Goal: Task Accomplishment & Management: Use online tool/utility

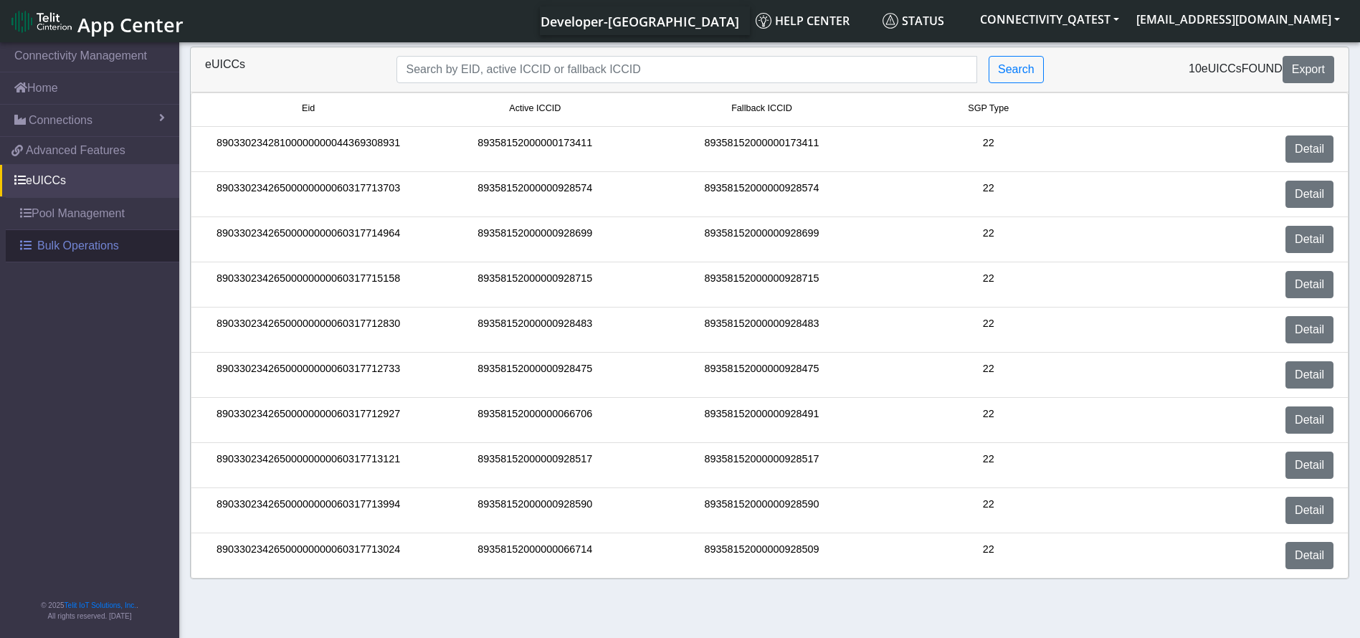
click at [81, 244] on span "Bulk Operations" at bounding box center [78, 245] width 82 height 17
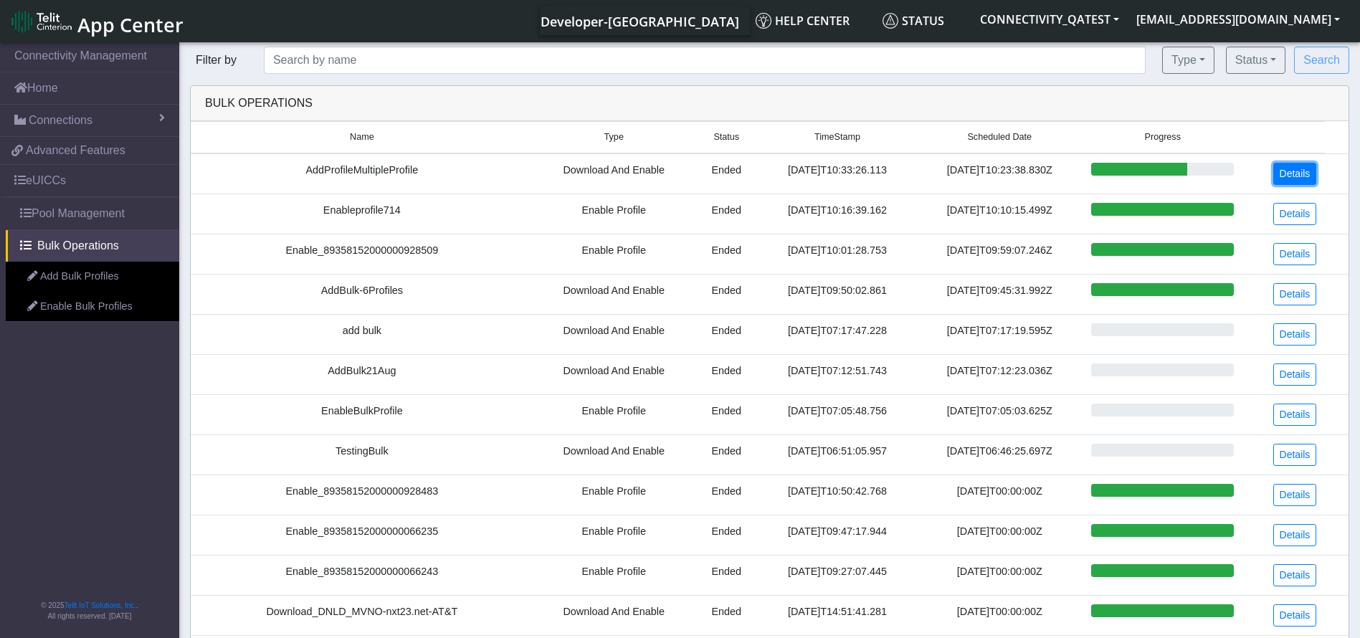
click at [682, 181] on link "Details" at bounding box center [1295, 174] width 44 height 22
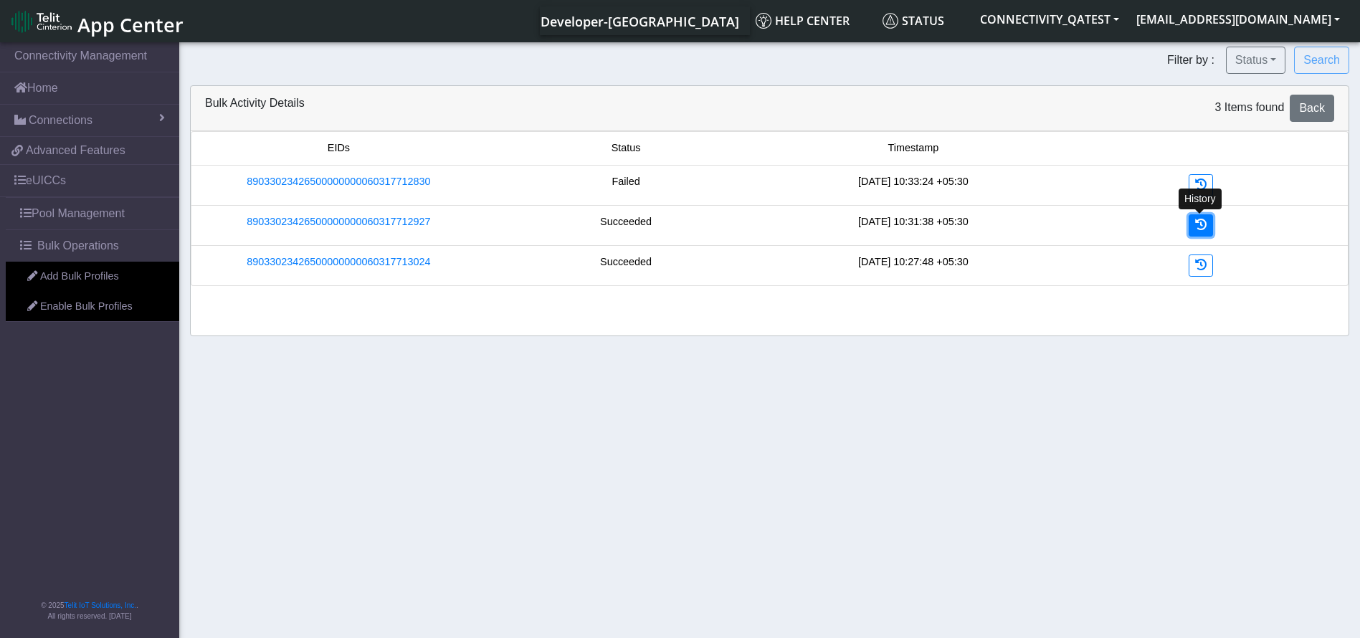
click at [682, 226] on link at bounding box center [1201, 225] width 24 height 22
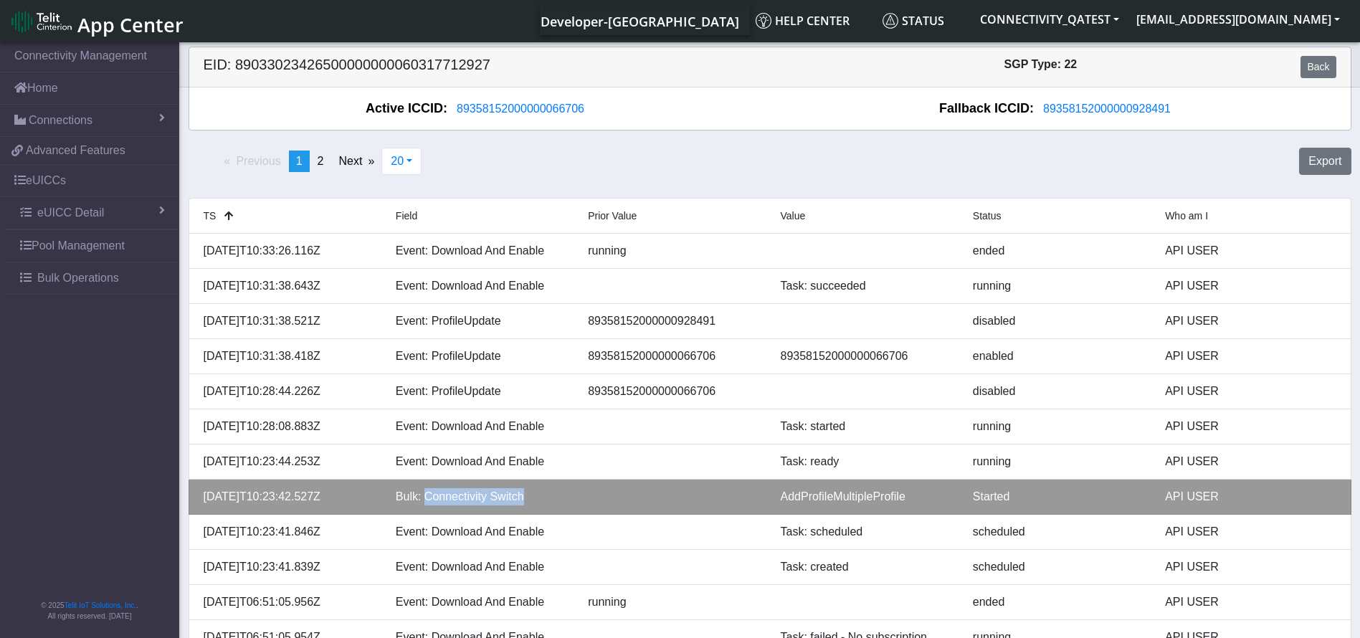
drag, startPoint x: 527, startPoint y: 498, endPoint x: 426, endPoint y: 503, distance: 101.2
click at [426, 503] on div "Bulk: Connectivity Switch" at bounding box center [481, 496] width 192 height 17
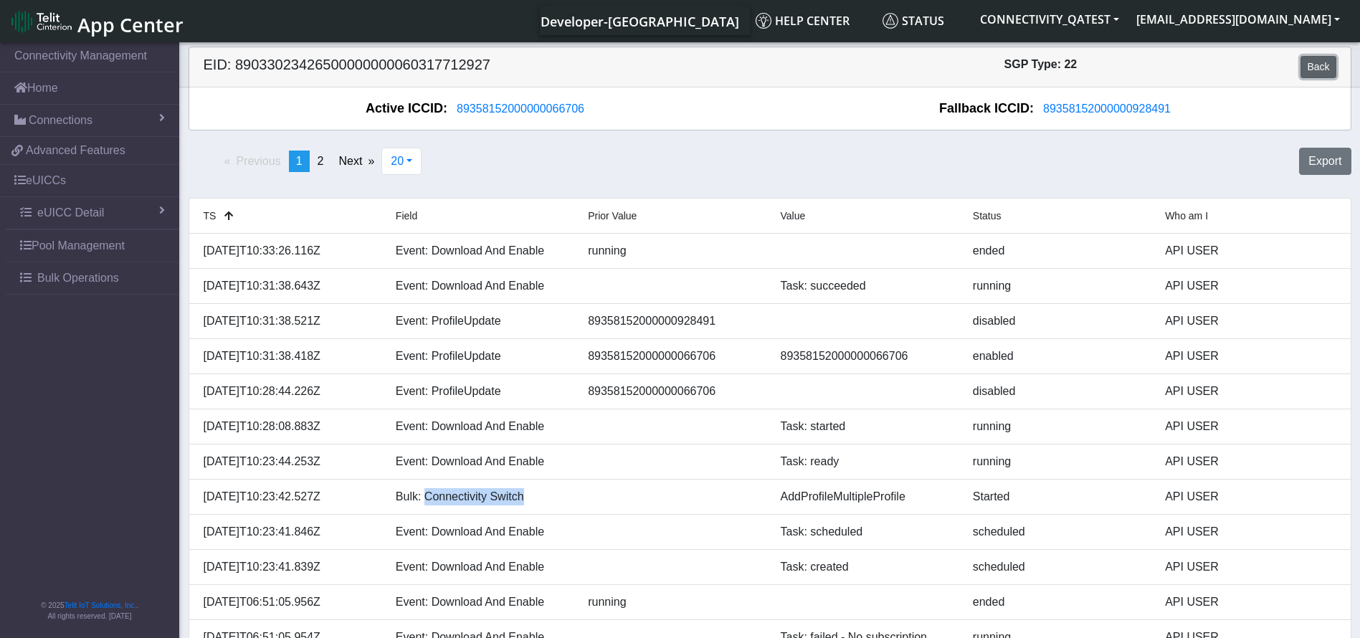
click at [682, 60] on link "Back" at bounding box center [1318, 67] width 35 height 22
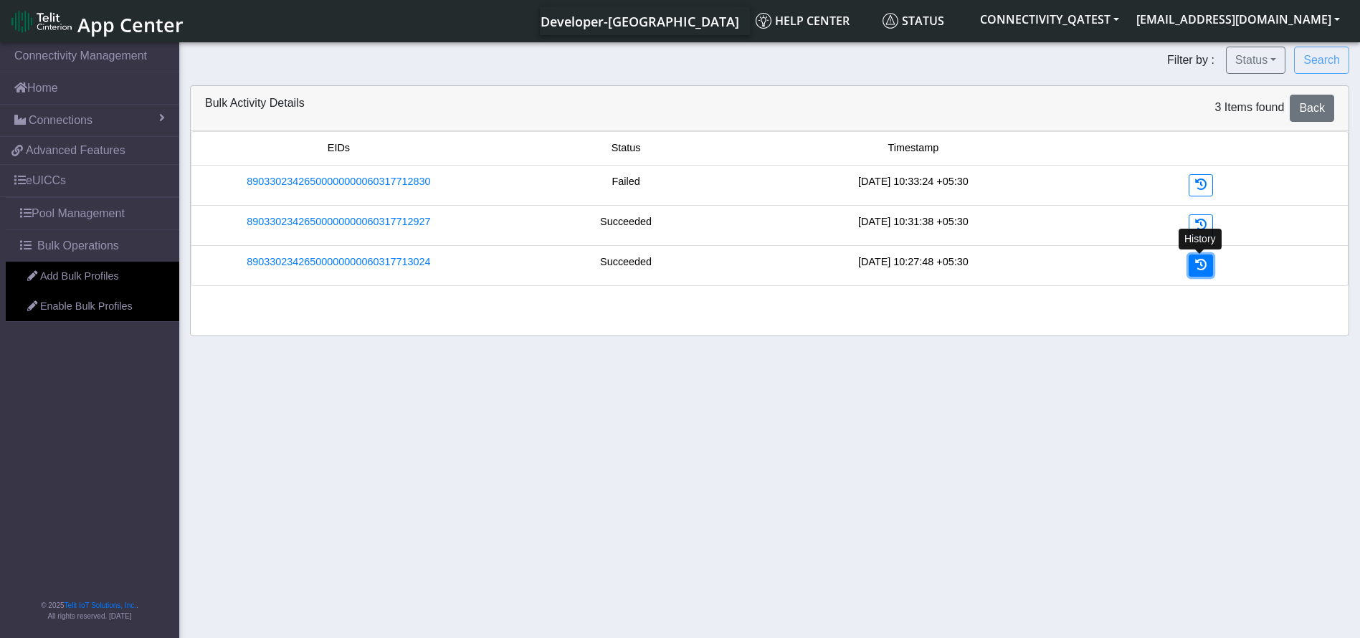
click at [682, 259] on link at bounding box center [1201, 266] width 24 height 22
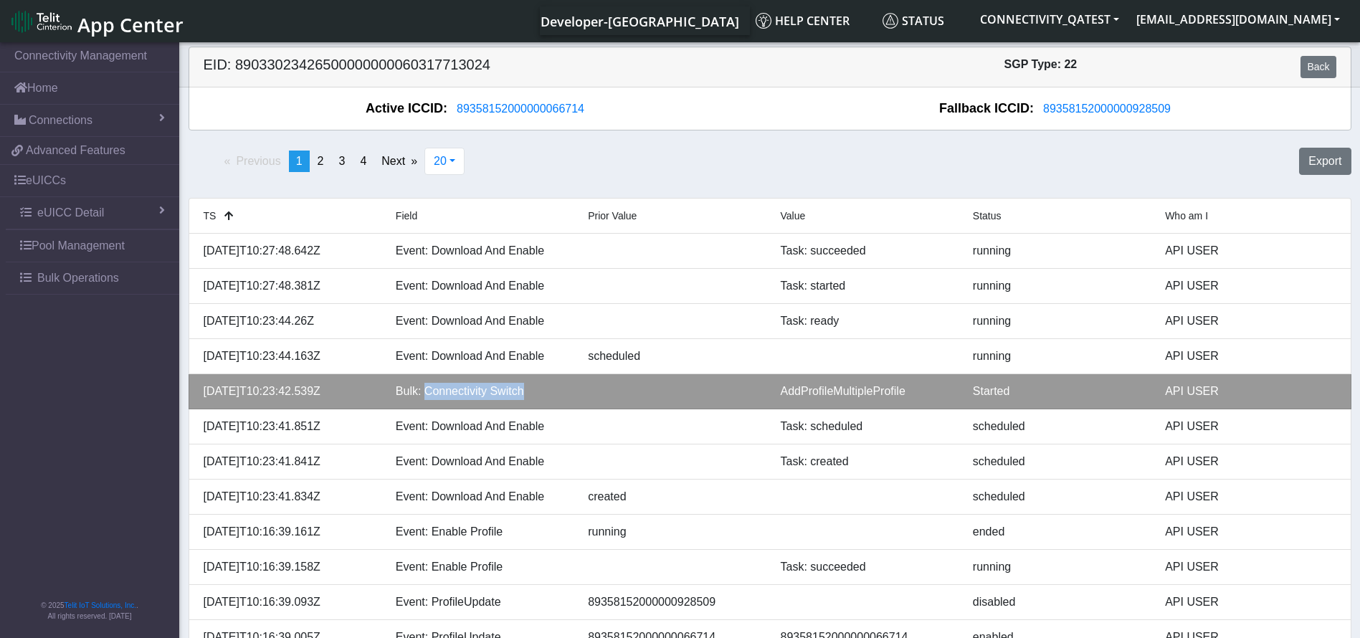
drag, startPoint x: 528, startPoint y: 390, endPoint x: 422, endPoint y: 395, distance: 106.9
click at [422, 395] on div "Bulk: Connectivity Switch" at bounding box center [481, 391] width 192 height 17
copy div "Connectivity Switch"
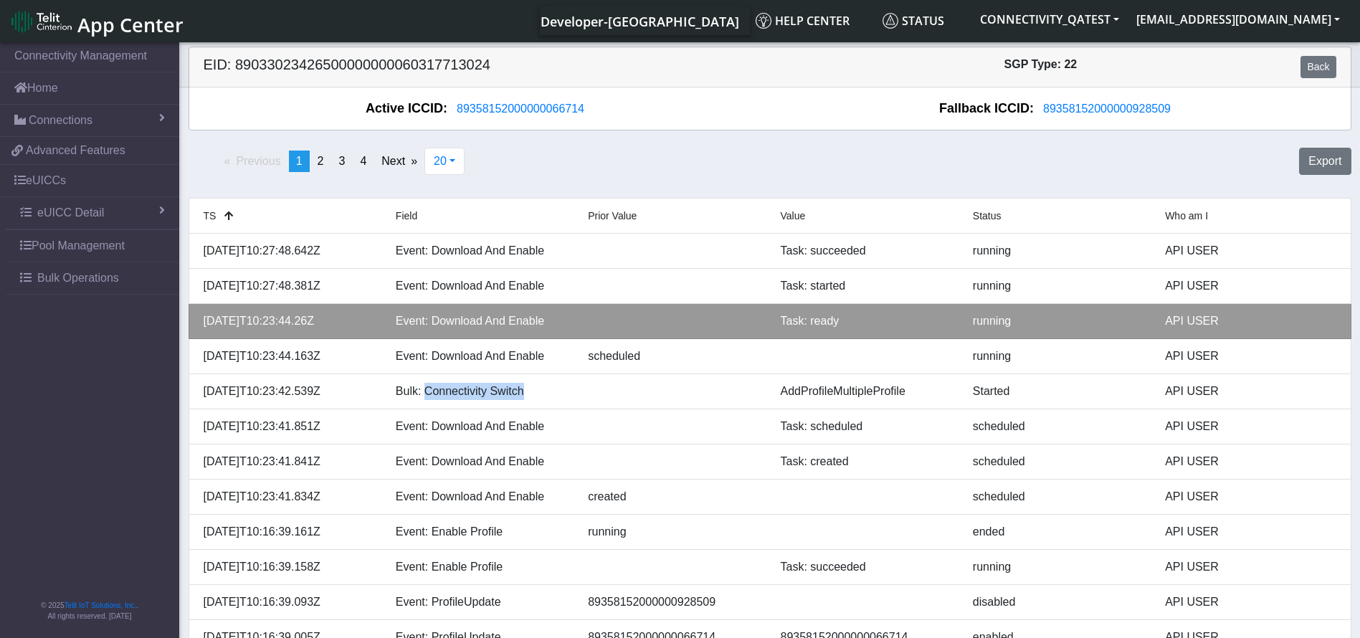
copy div "Connectivity Switch"
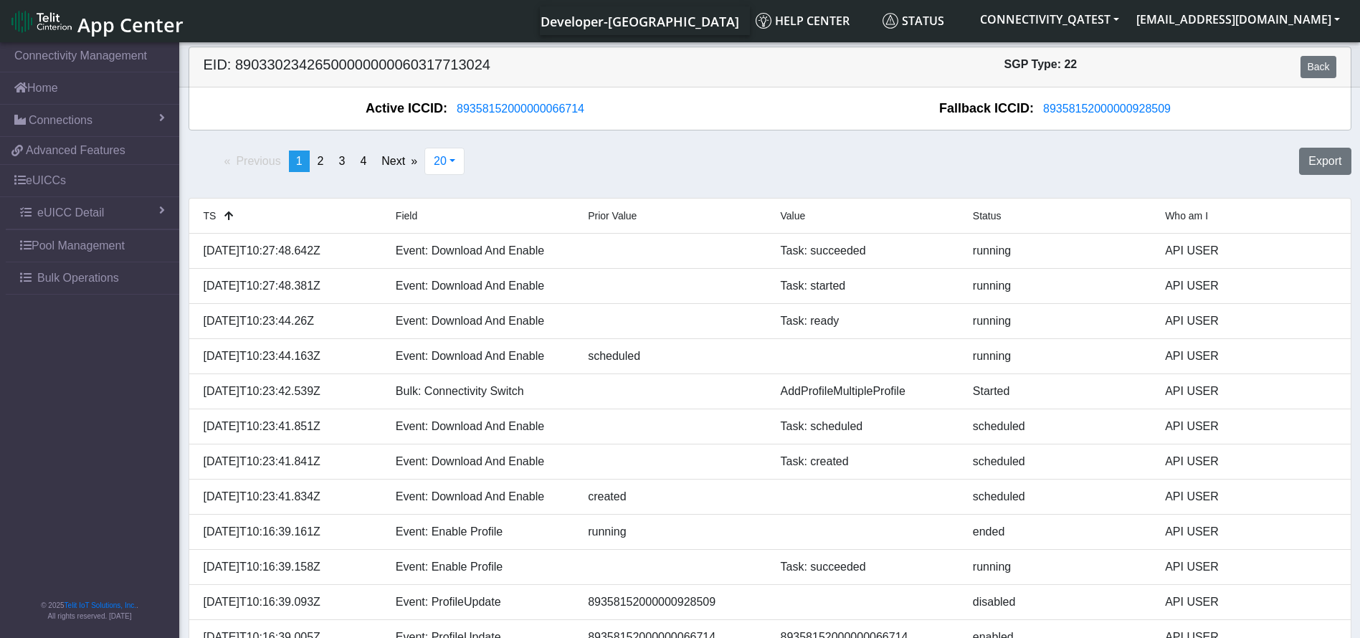
click at [414, 66] on h5 "EID: 89033023426500000000060317713024" at bounding box center [481, 67] width 577 height 22
copy h5 "89033023426500000000060317713024"
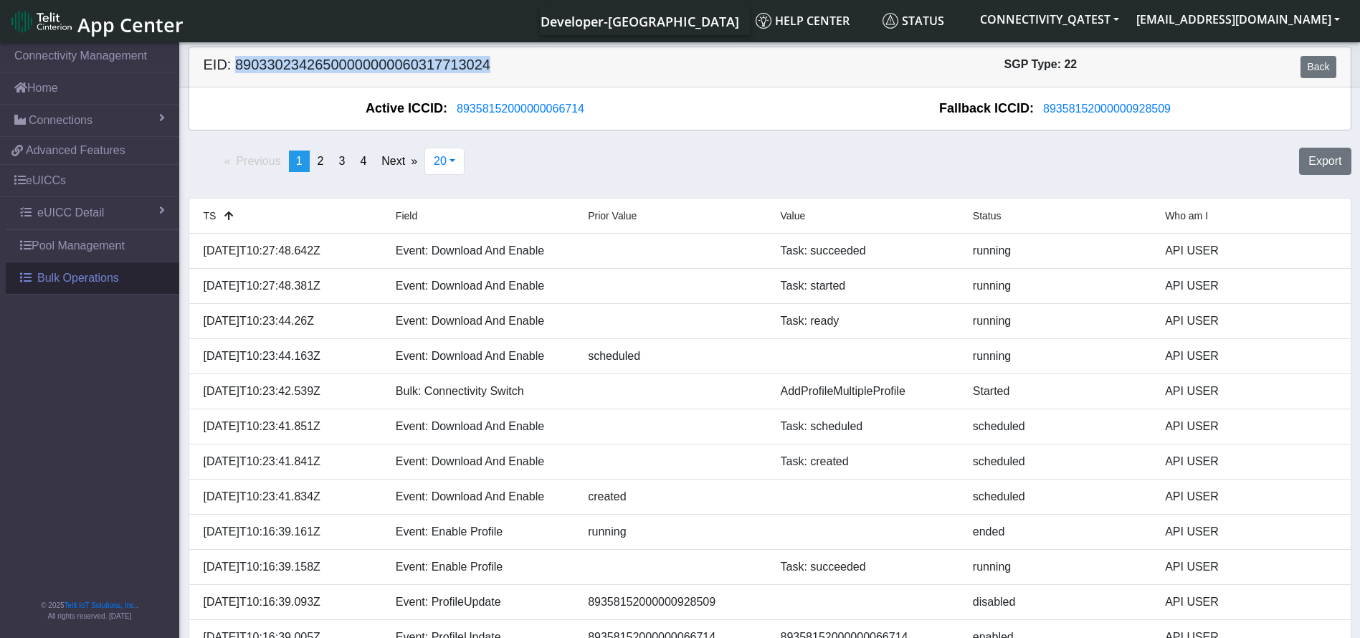
click at [49, 283] on span "Bulk Operations" at bounding box center [78, 278] width 82 height 17
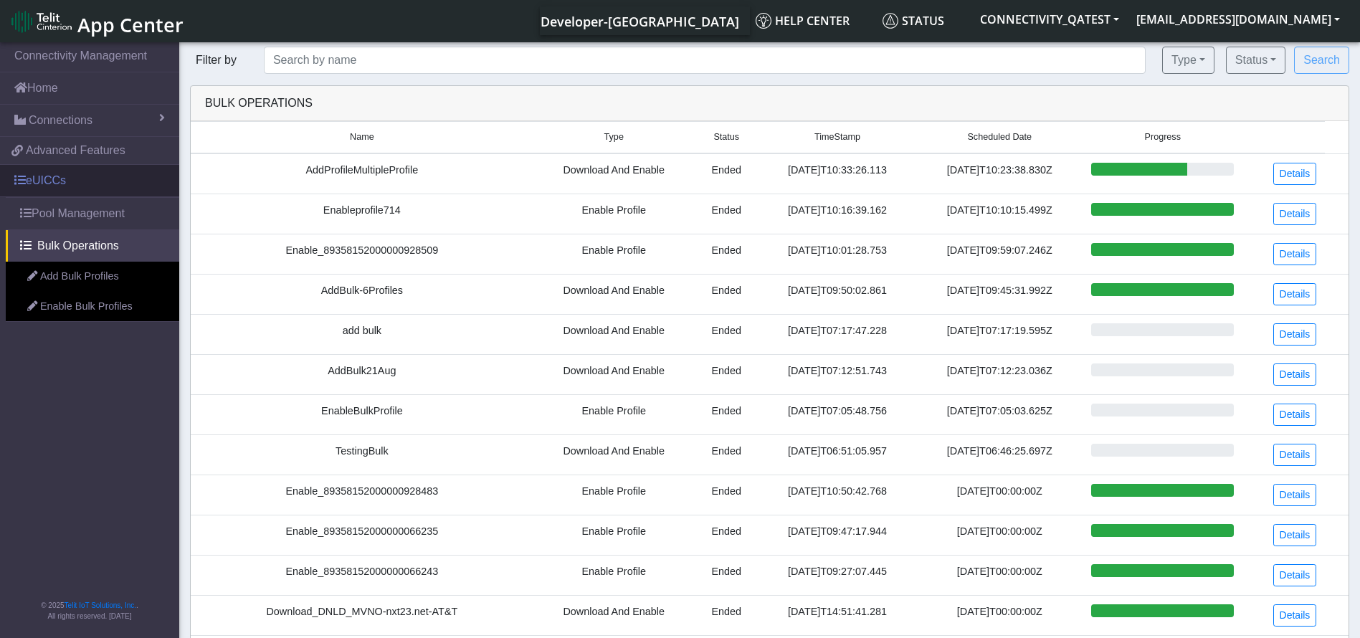
click at [95, 179] on link "eUICCs" at bounding box center [89, 181] width 179 height 32
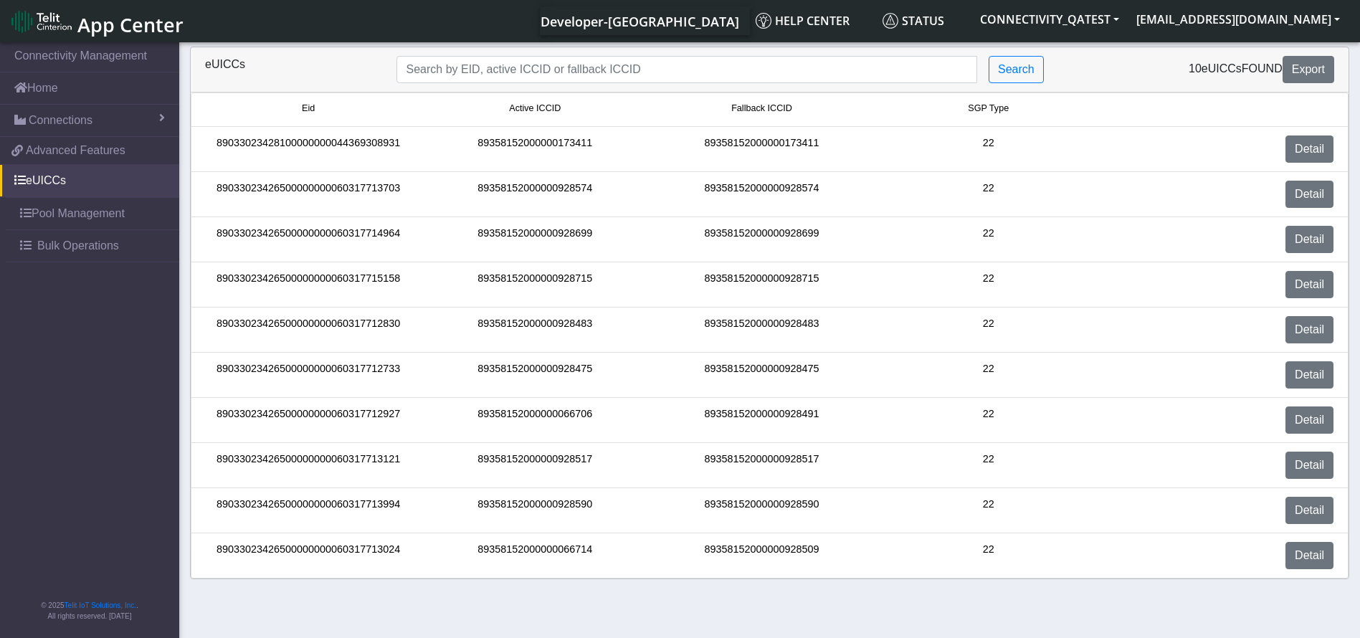
click at [682, 83] on div "eUICCs Search 10 eUICCs found Export" at bounding box center [770, 69] width 1158 height 45
click at [682, 75] on span "Export" at bounding box center [1308, 69] width 33 height 12
click at [682, 153] on link "Detail" at bounding box center [1310, 149] width 48 height 27
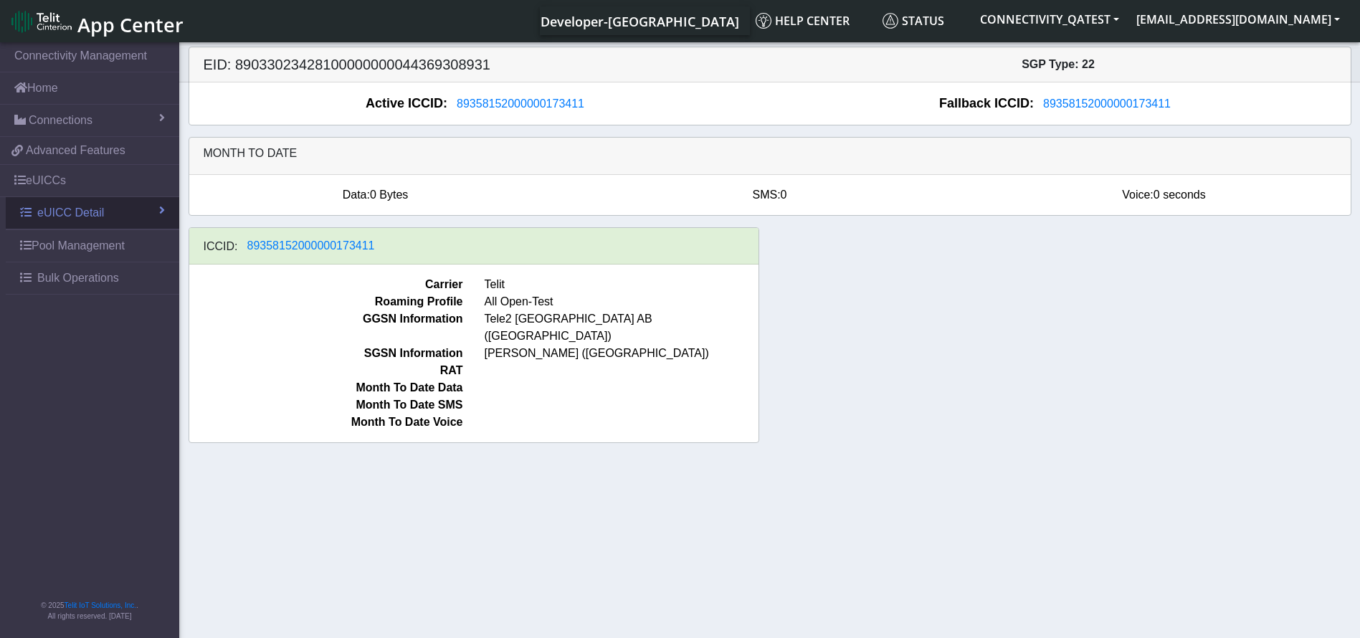
click at [108, 217] on link "eUICC Detail" at bounding box center [93, 213] width 174 height 32
